Goal: Book appointment/travel/reservation

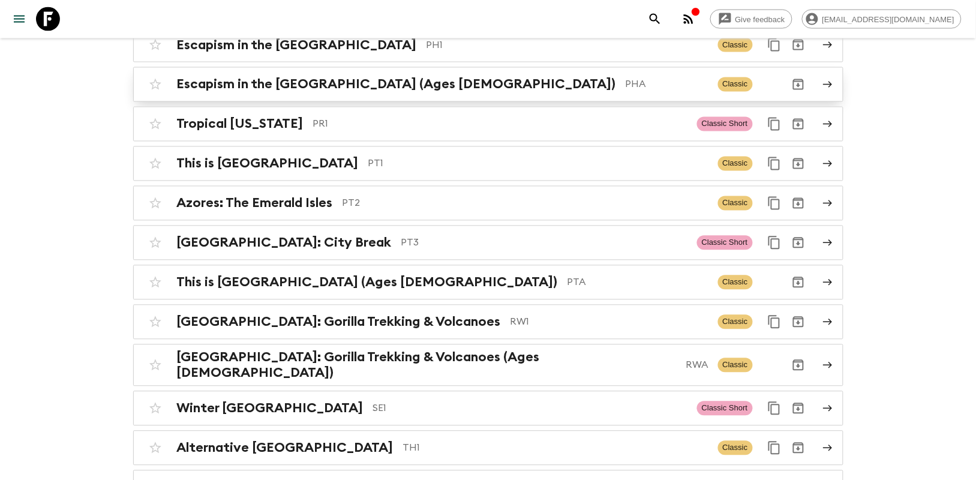
scroll to position [4436, 0]
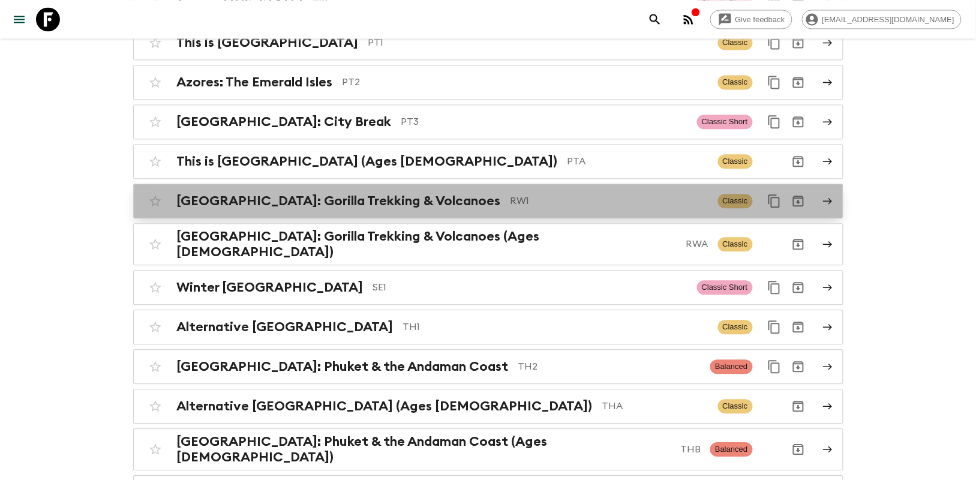
click at [826, 195] on icon at bounding box center [827, 200] width 11 height 11
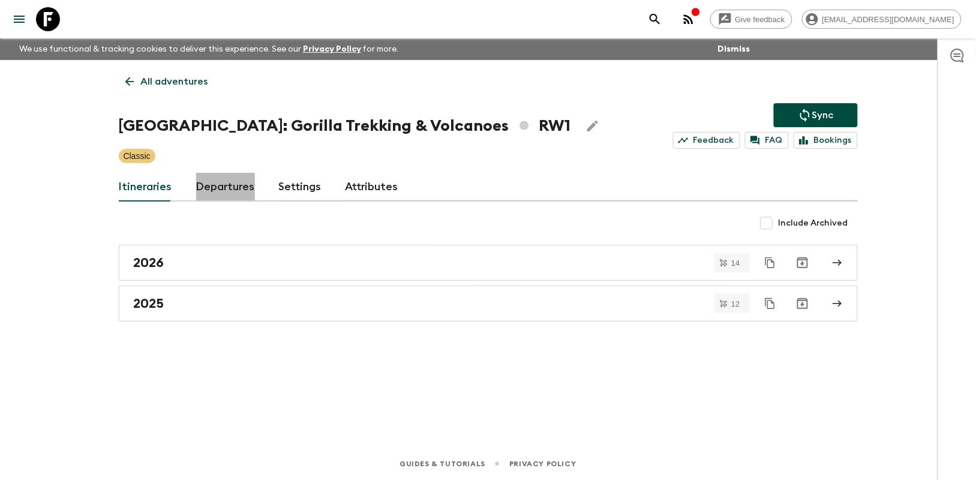
click at [218, 191] on link "Departures" at bounding box center [225, 187] width 59 height 29
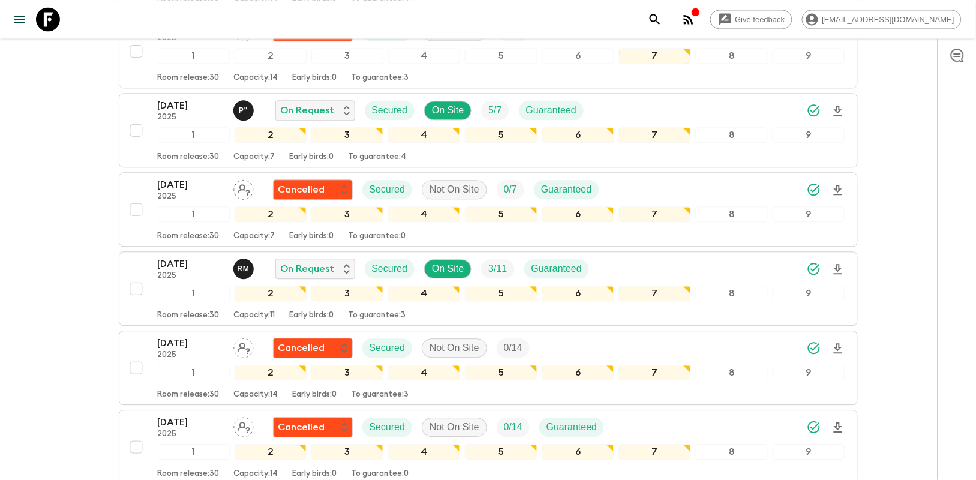
scroll to position [2000, 0]
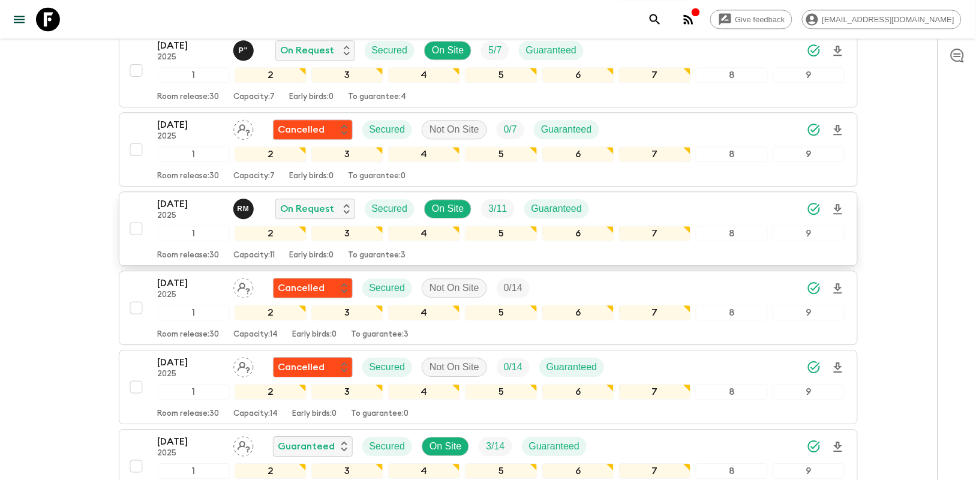
click at [609, 203] on div "[DATE] 2025 R M On Request Secured On Site 3 / 11 Guaranteed" at bounding box center [501, 209] width 687 height 24
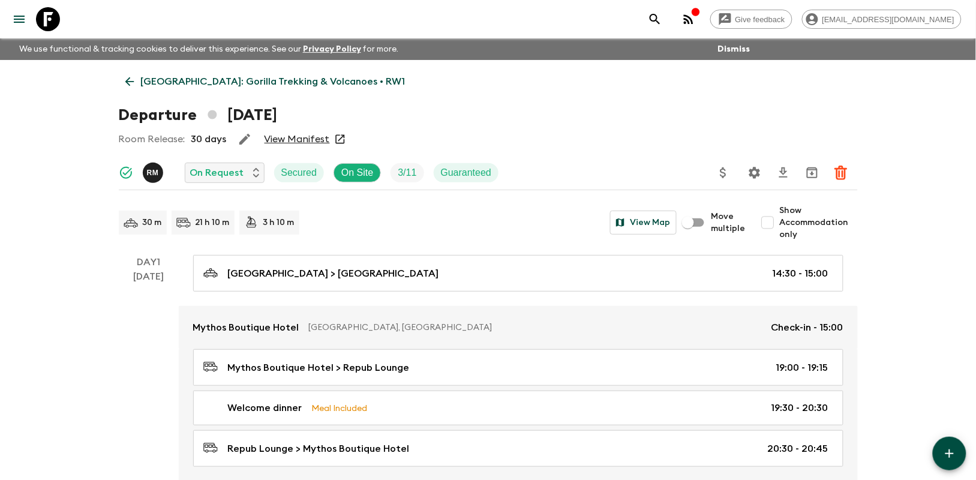
click at [131, 80] on icon at bounding box center [129, 81] width 13 height 13
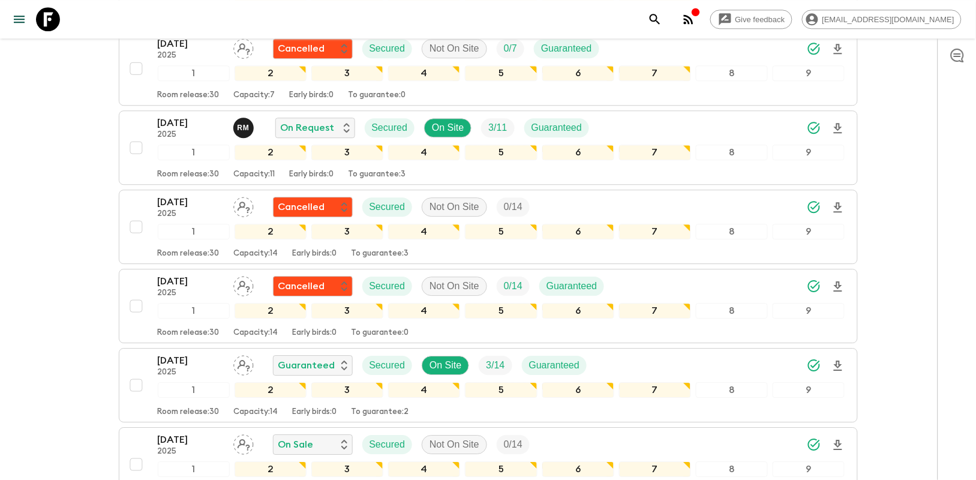
scroll to position [2099, 0]
